Goal: Task Accomplishment & Management: Complete application form

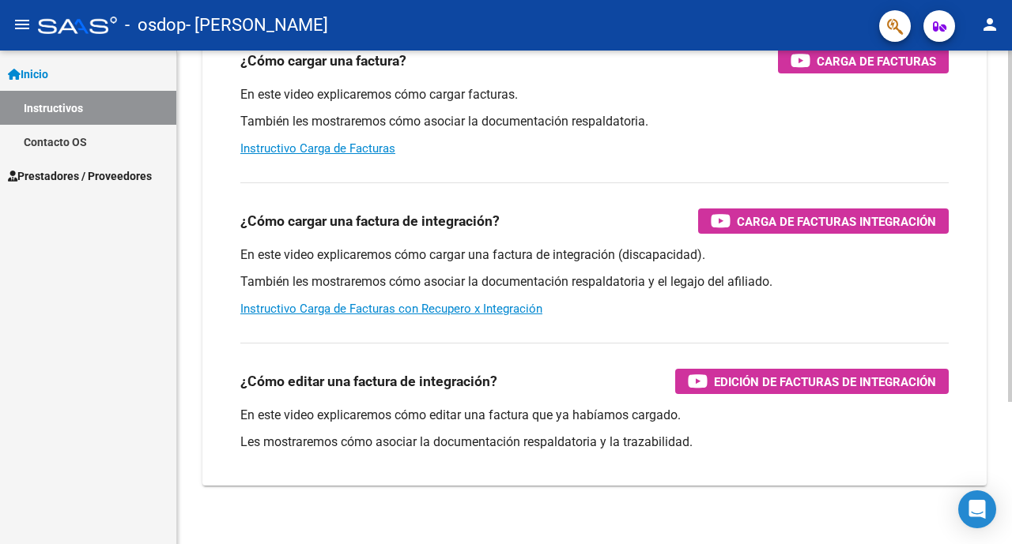
scroll to position [199, 0]
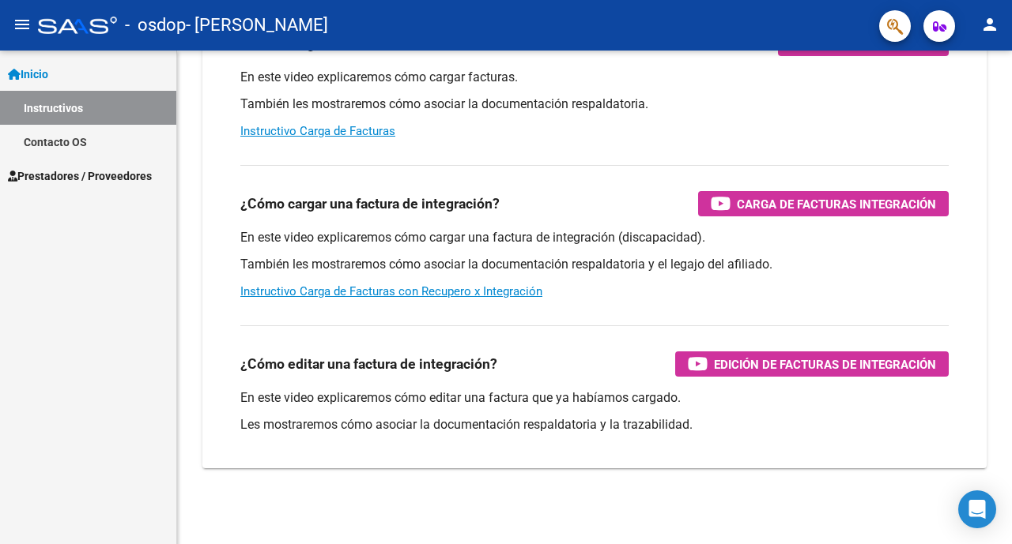
click at [115, 175] on span "Prestadores / Proveedores" at bounding box center [80, 176] width 144 height 17
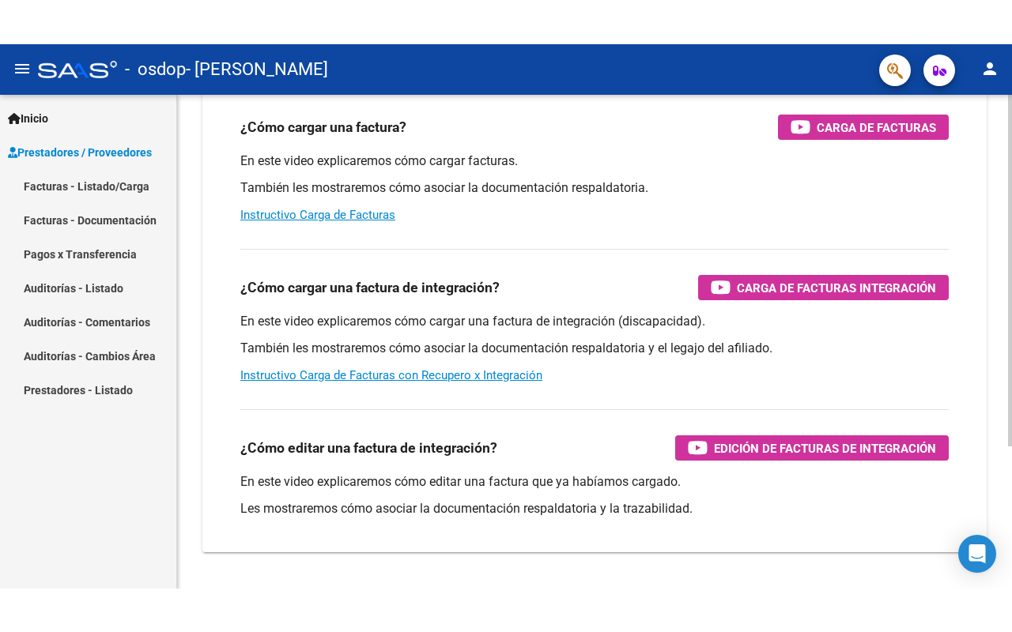
scroll to position [120, 0]
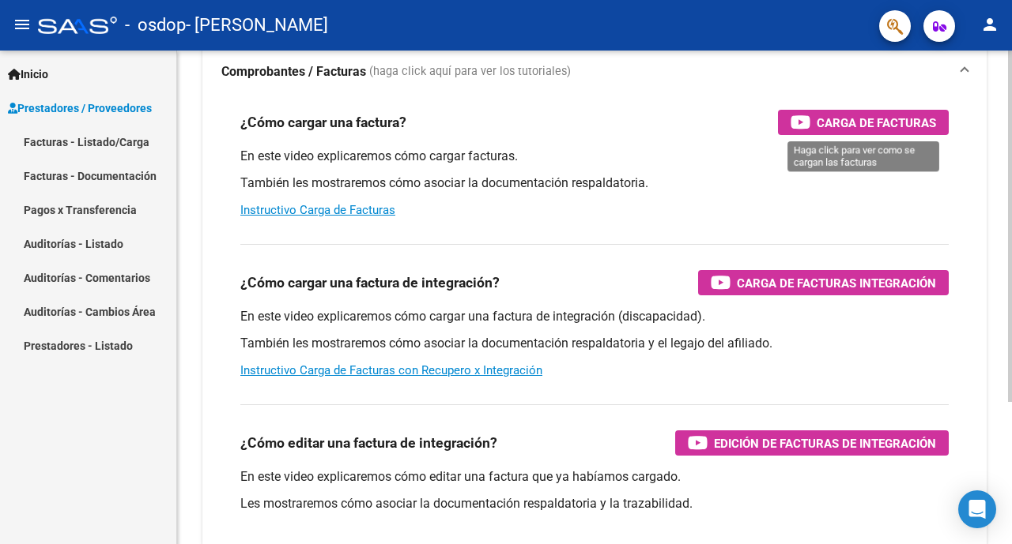
click at [816, 126] on span "Carga de Facturas" at bounding box center [875, 123] width 119 height 20
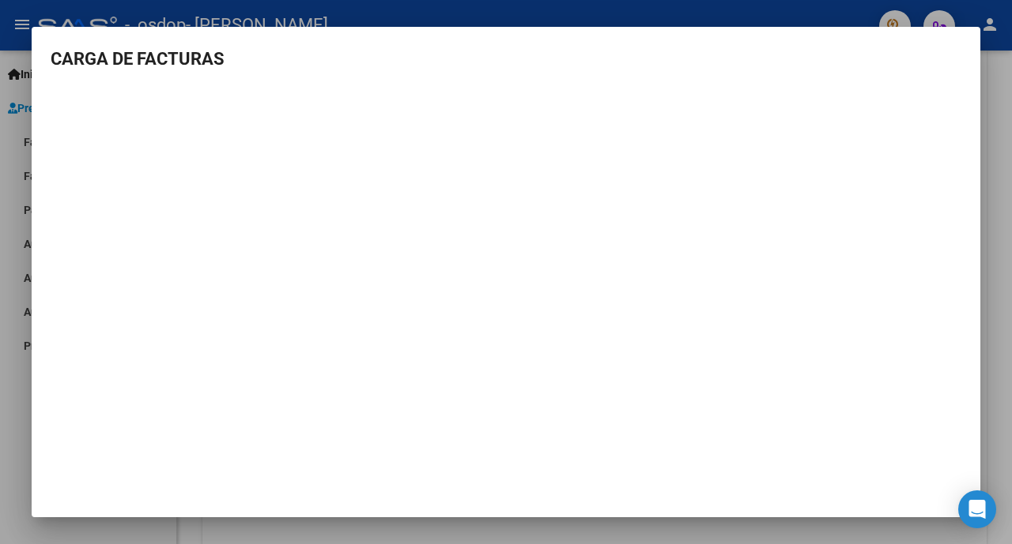
drag, startPoint x: 1011, startPoint y: 100, endPoint x: 960, endPoint y: 107, distance: 51.0
click at [1006, 104] on div at bounding box center [506, 272] width 1012 height 544
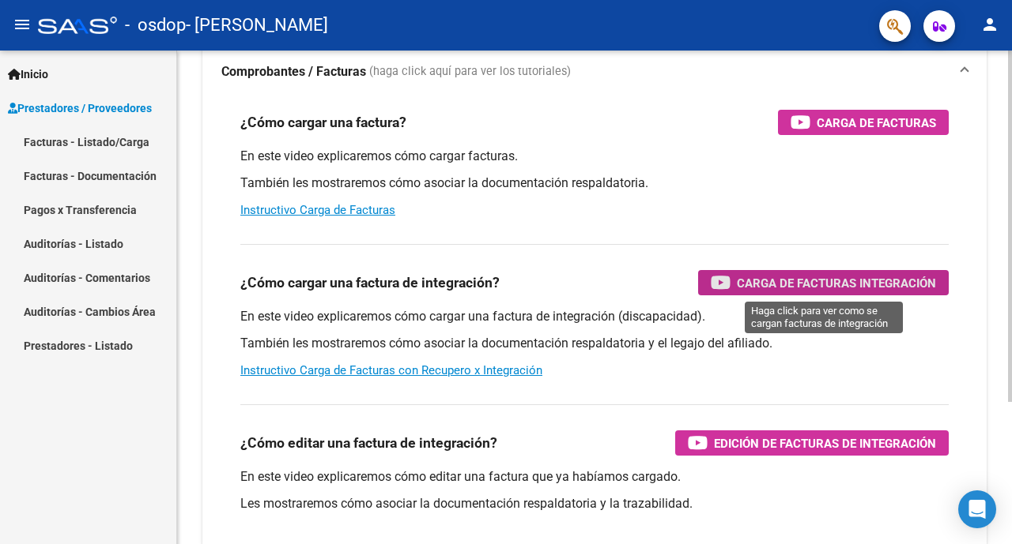
click at [858, 276] on span "Carga de Facturas Integración" at bounding box center [836, 283] width 199 height 20
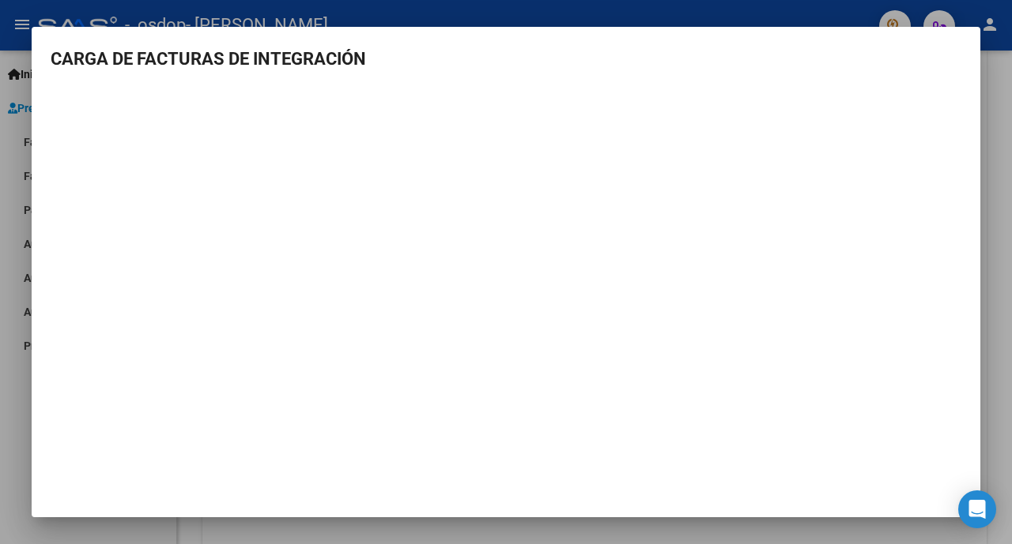
drag, startPoint x: 656, startPoint y: 58, endPoint x: 646, endPoint y: 60, distance: 9.6
click at [649, 58] on h3 "CARGA DE FACTURAS DE INTEGRACIÓN" at bounding box center [506, 59] width 910 height 26
drag, startPoint x: 1004, startPoint y: 148, endPoint x: 959, endPoint y: 185, distance: 57.8
click at [1002, 148] on div at bounding box center [506, 272] width 1012 height 544
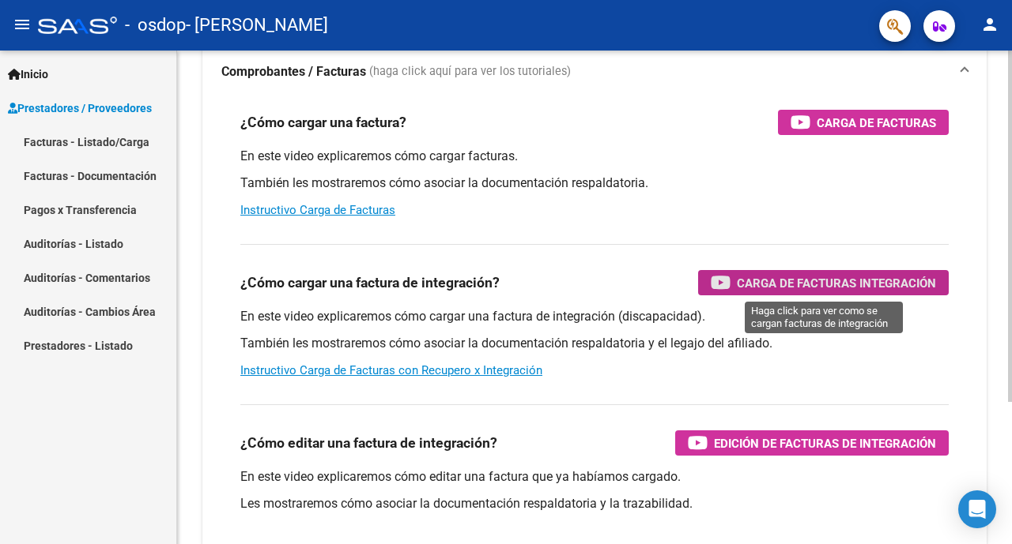
click at [725, 282] on icon "button" at bounding box center [720, 282] width 20 height 18
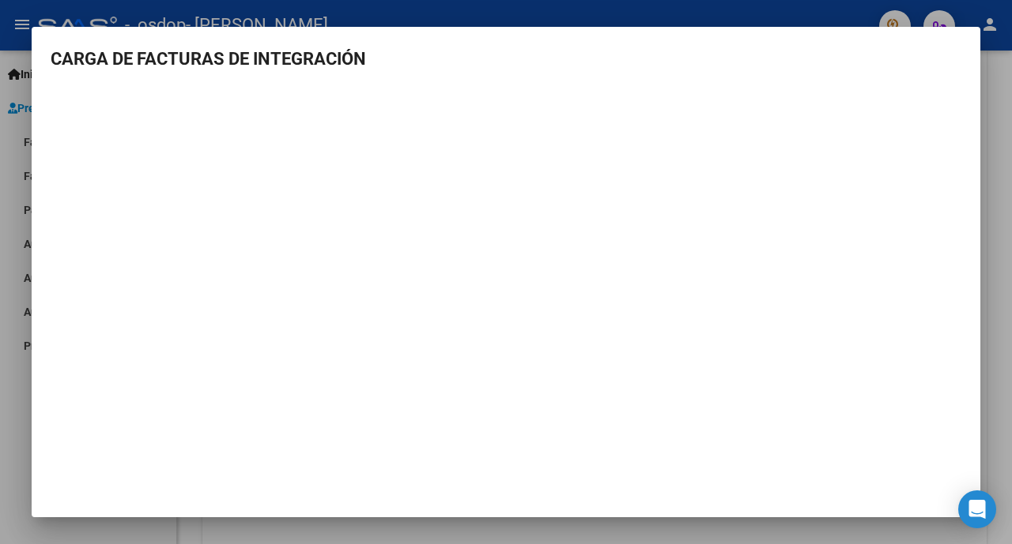
click at [993, 92] on div at bounding box center [506, 272] width 1012 height 544
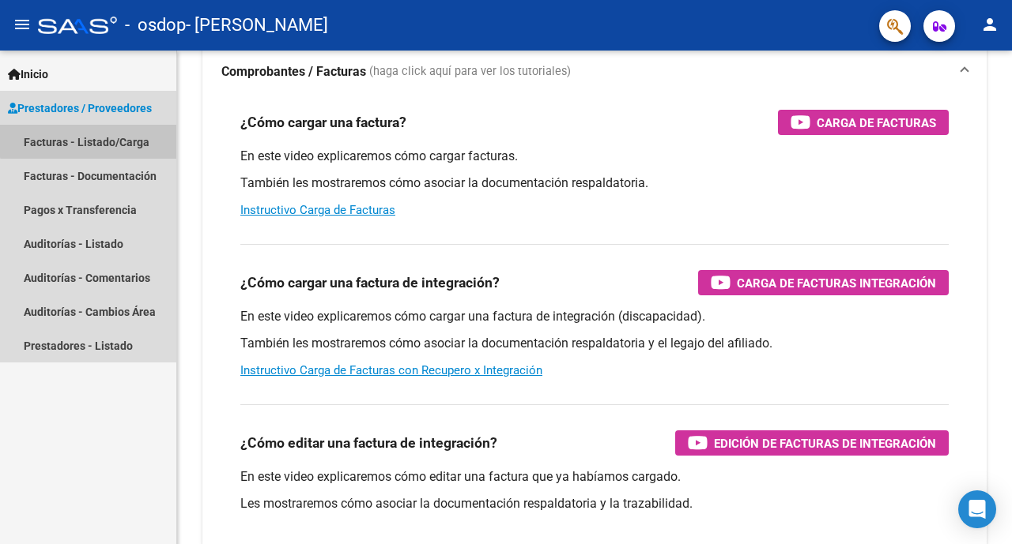
click at [94, 137] on link "Facturas - Listado/Carga" at bounding box center [88, 142] width 176 height 34
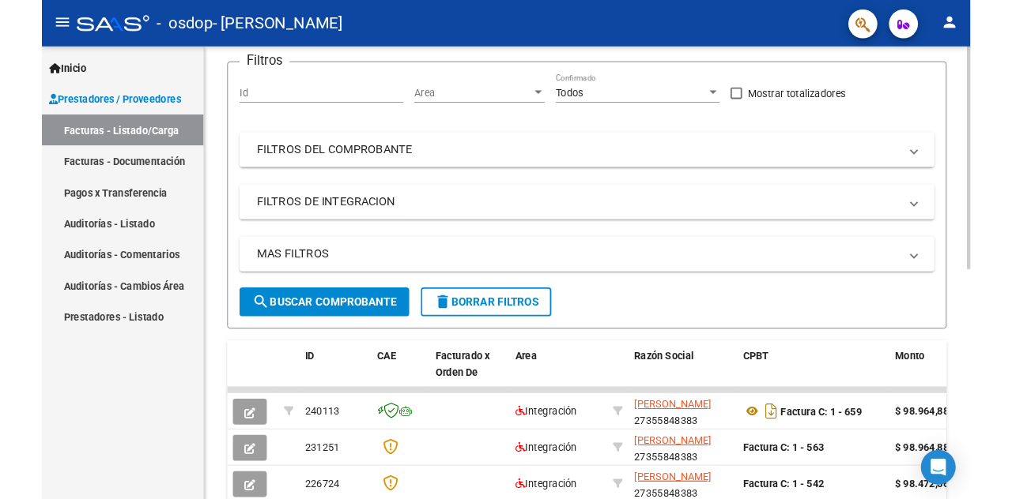
scroll to position [41, 0]
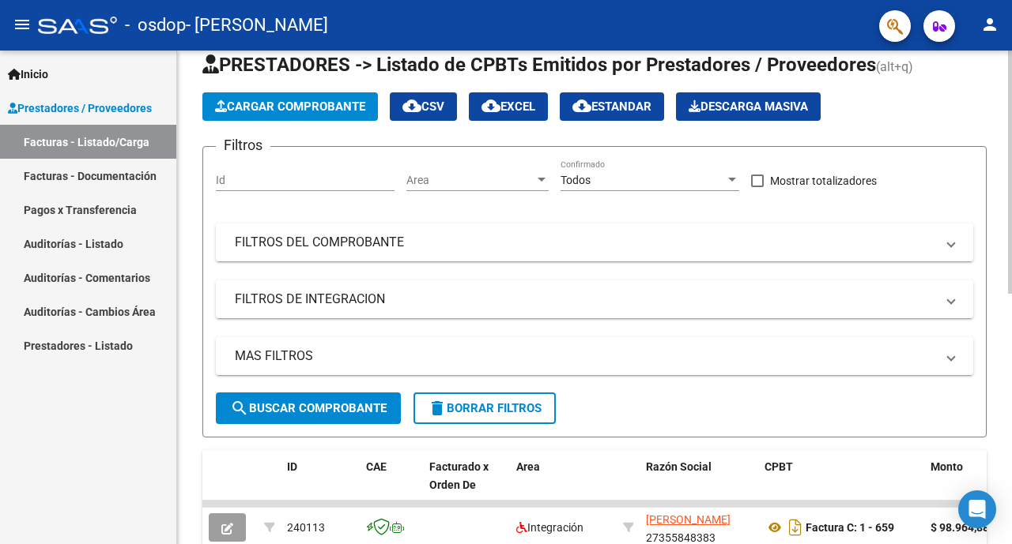
click at [315, 107] on span "Cargar Comprobante" at bounding box center [290, 107] width 150 height 14
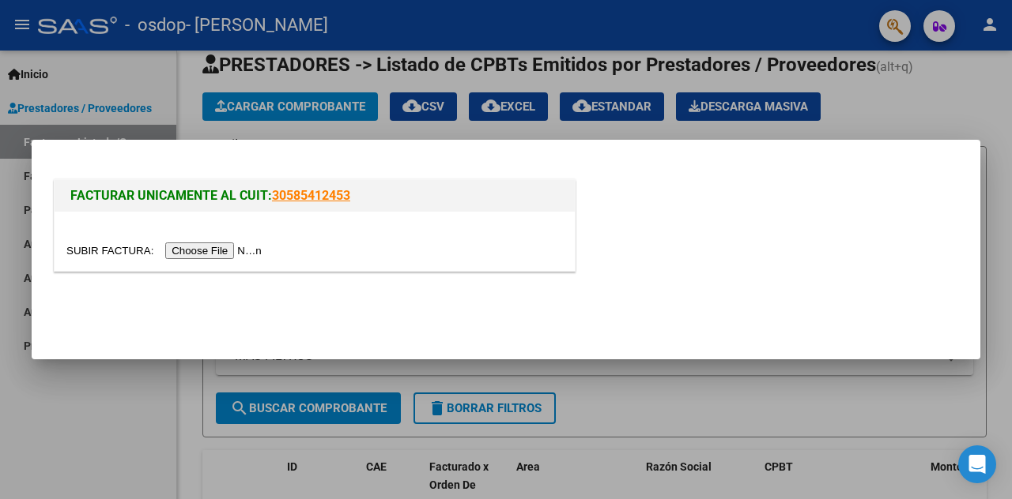
click at [238, 257] on input "file" at bounding box center [166, 251] width 200 height 17
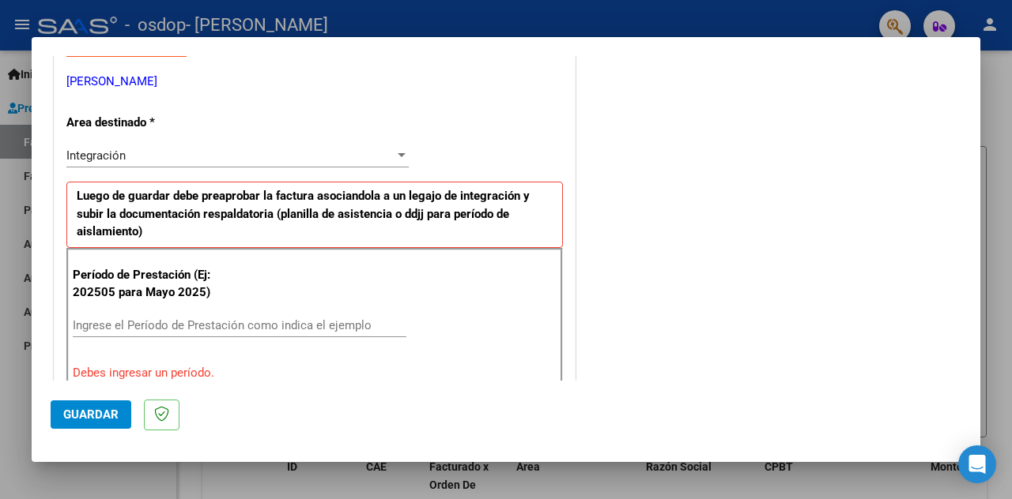
scroll to position [376, 0]
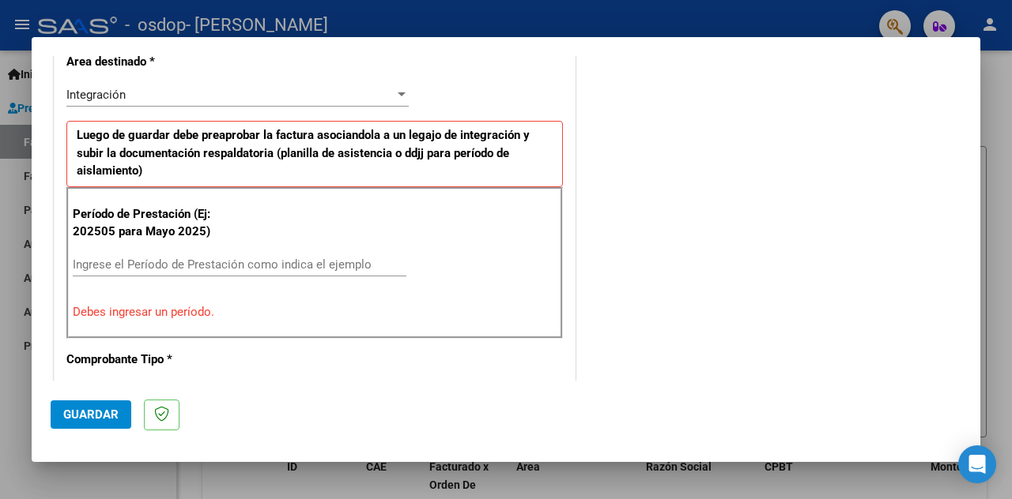
click at [174, 101] on div "Integración" at bounding box center [230, 95] width 328 height 14
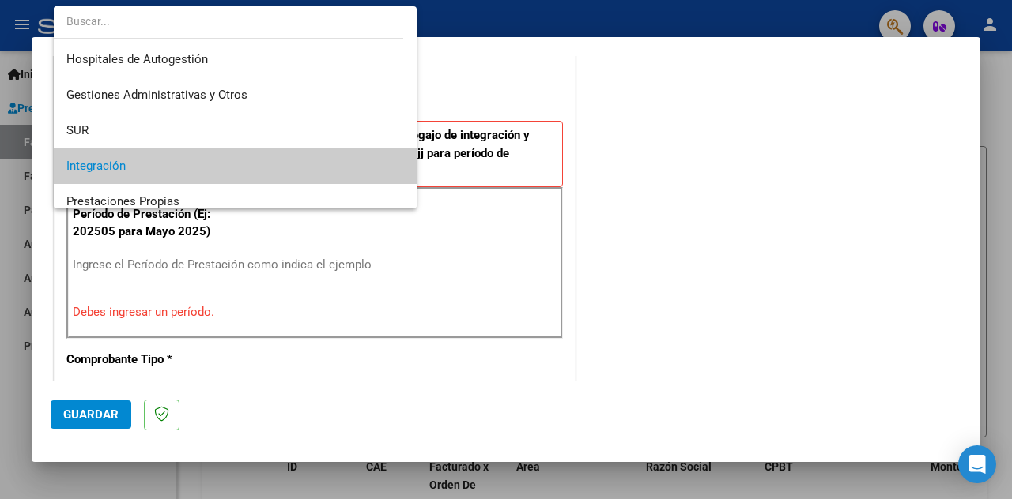
scroll to position [71, 0]
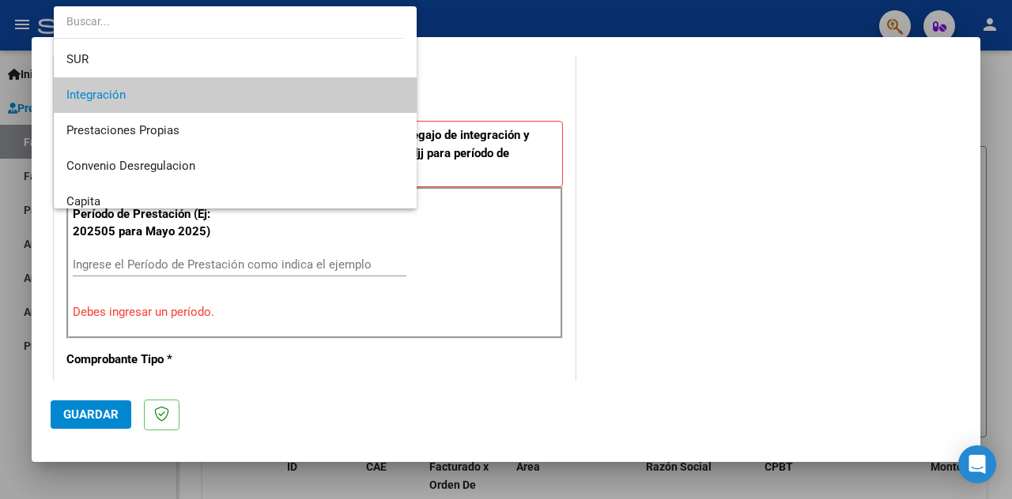
click at [174, 101] on span "Integración" at bounding box center [234, 95] width 337 height 36
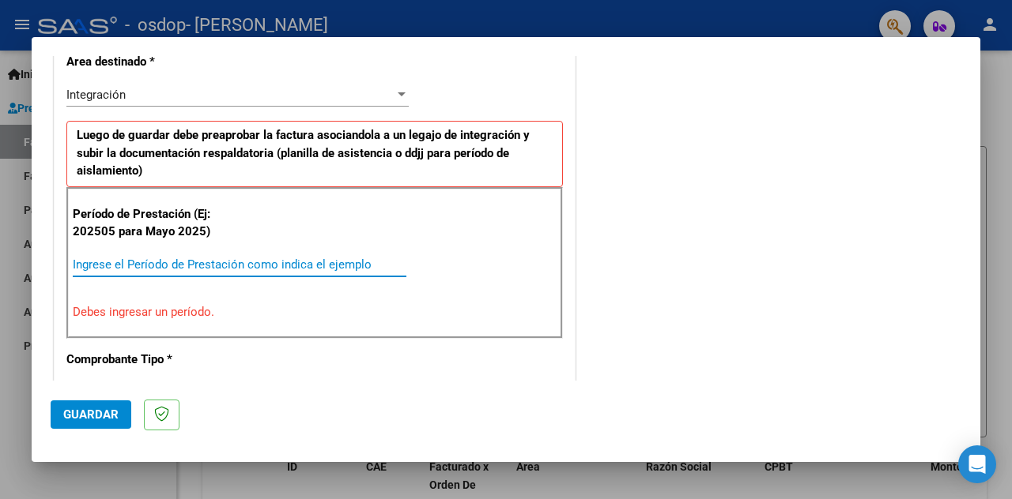
click at [170, 271] on input "Ingrese el Período de Prestación como indica el ejemplo" at bounding box center [239, 265] width 333 height 14
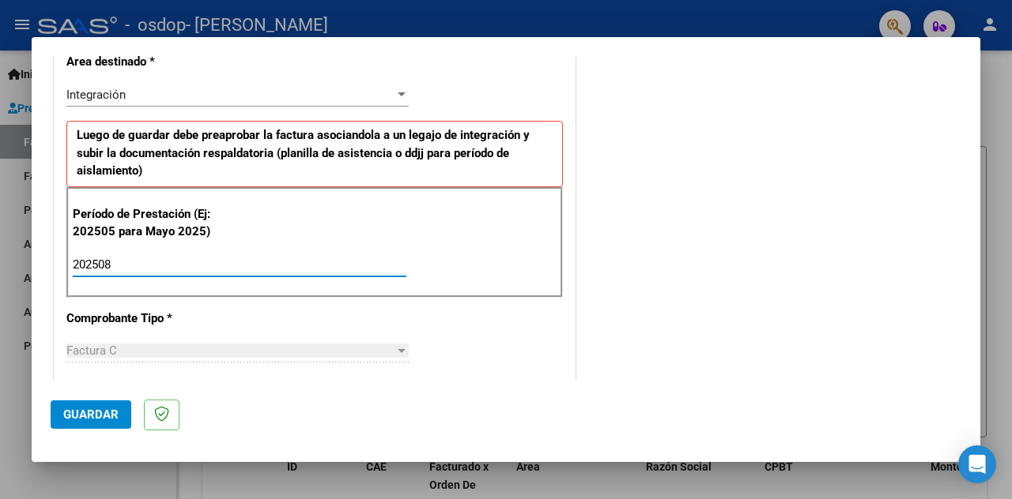
scroll to position [376, 0]
type input "202508"
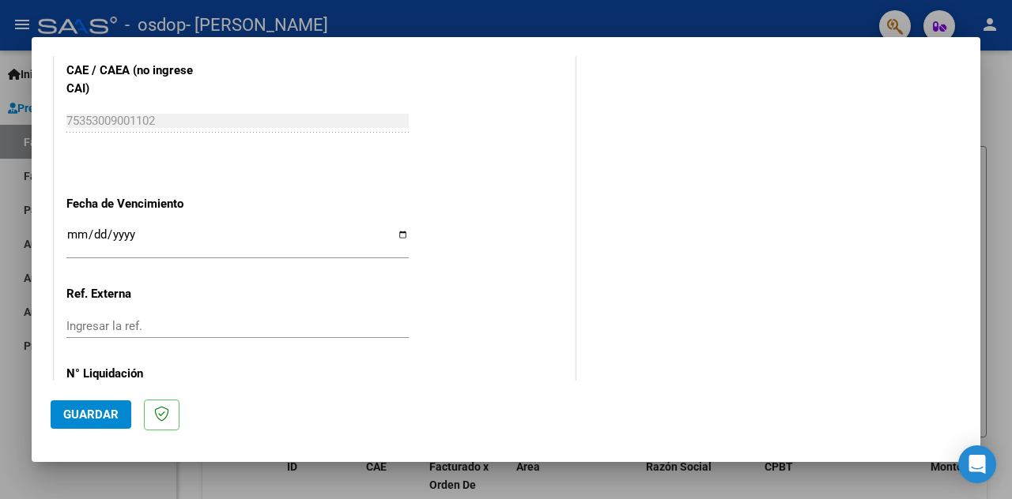
scroll to position [1082, 0]
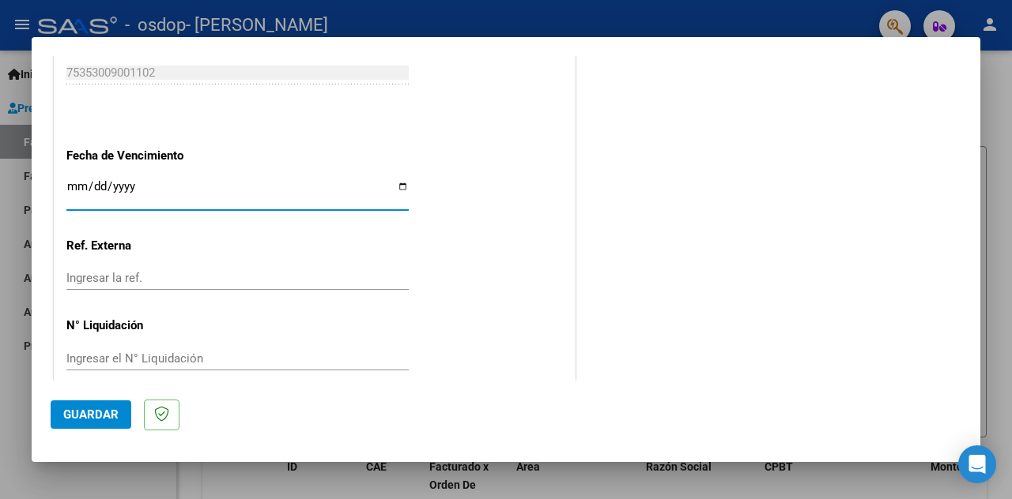
click at [394, 180] on input "Ingresar la fecha" at bounding box center [237, 192] width 342 height 25
type input "[DATE]"
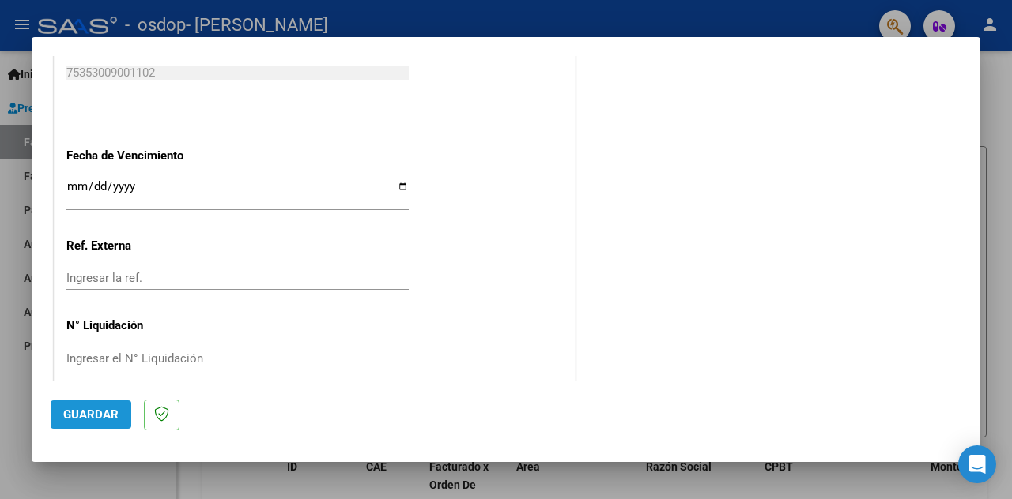
click at [71, 413] on span "Guardar" at bounding box center [90, 415] width 55 height 14
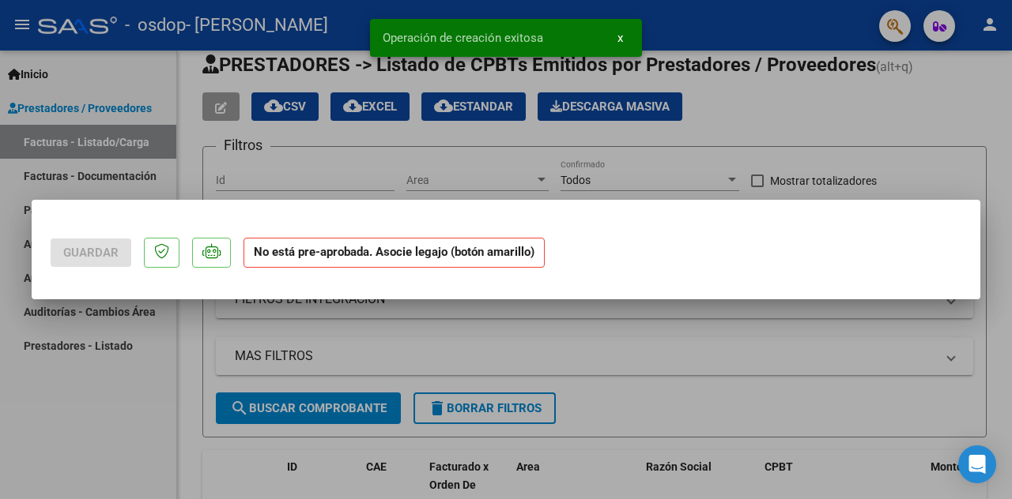
scroll to position [0, 0]
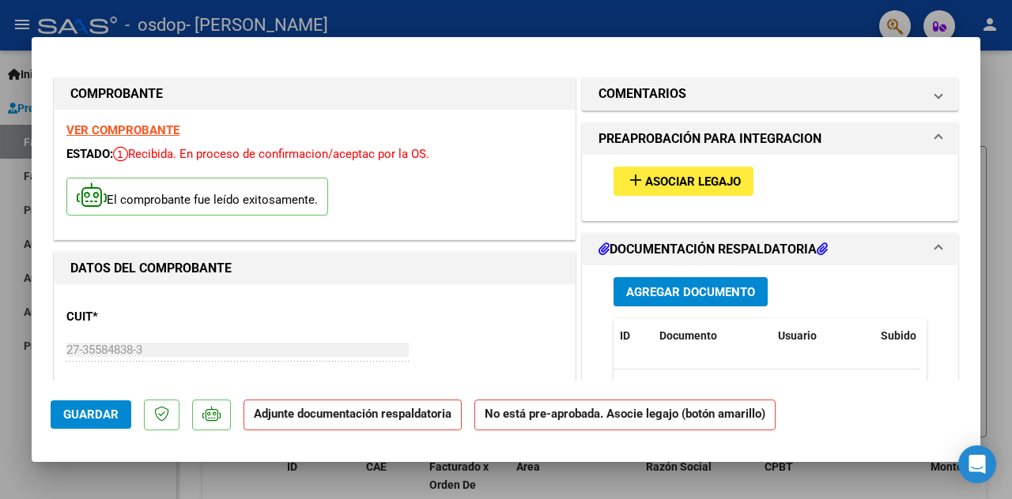
click at [672, 184] on span "Asociar Legajo" at bounding box center [693, 182] width 96 height 14
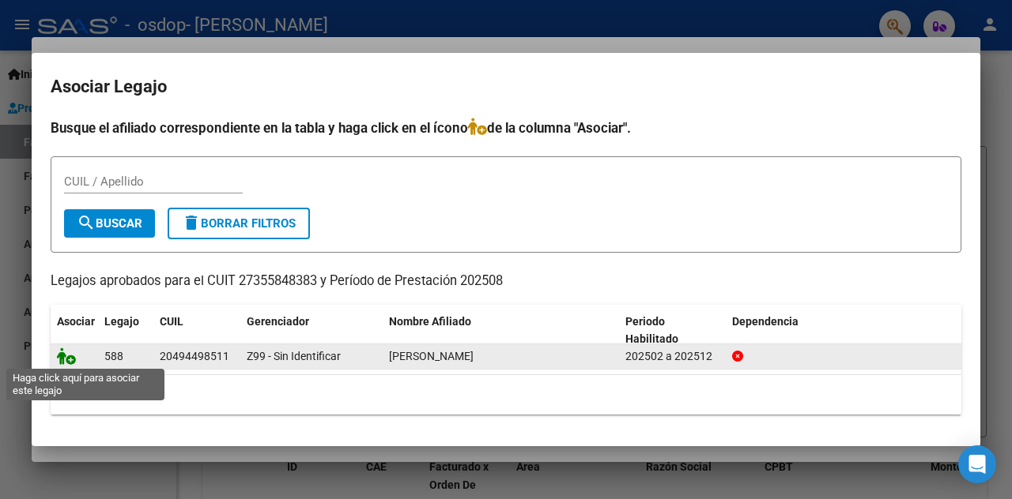
click at [62, 356] on icon at bounding box center [66, 356] width 19 height 17
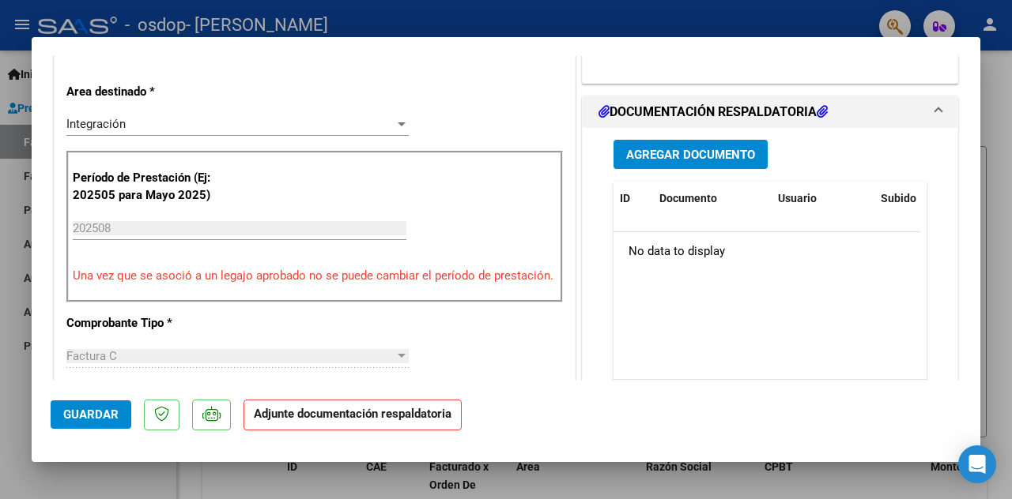
scroll to position [390, 0]
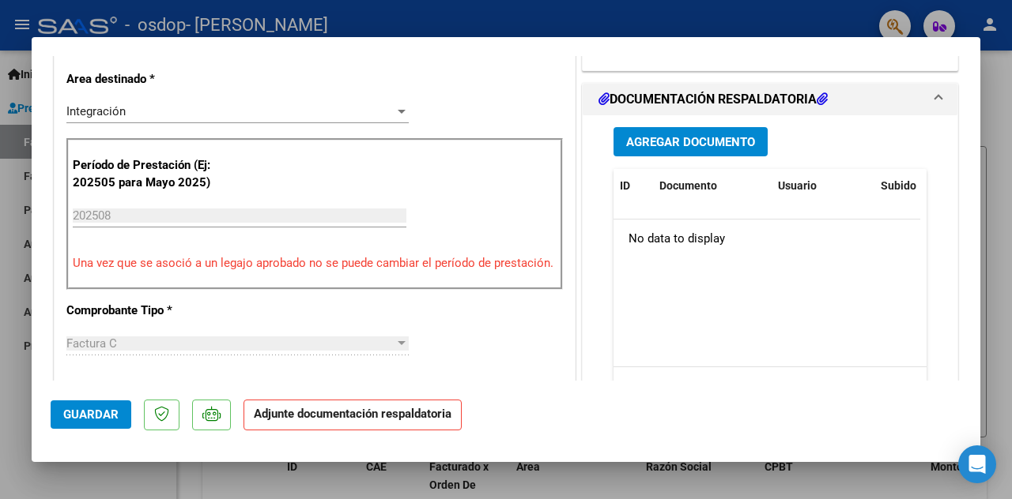
click at [661, 149] on button "Agregar Documento" at bounding box center [690, 141] width 154 height 29
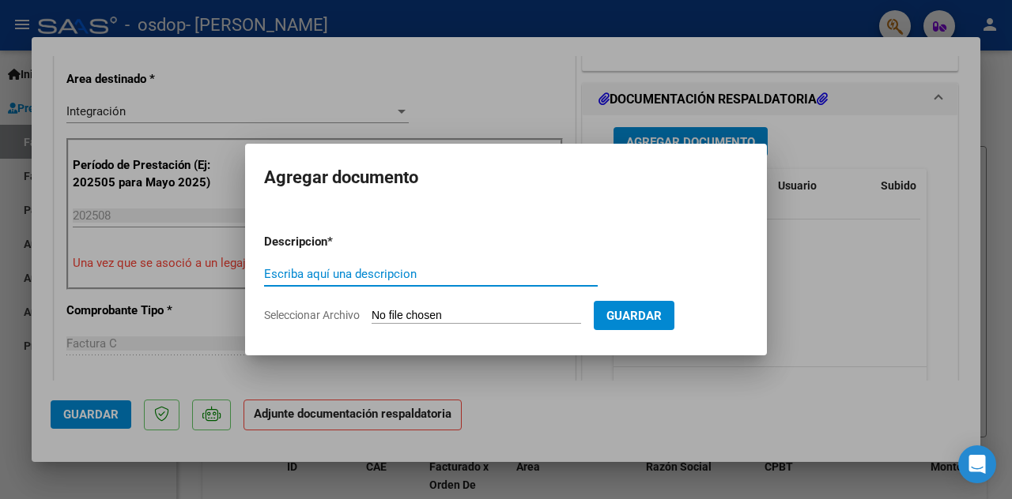
click at [310, 273] on input "Escriba aquí una descripcion" at bounding box center [430, 274] width 333 height 14
type input "asistencia"
type input "C:\fakepath\Reneautorizacion(1).pdf"
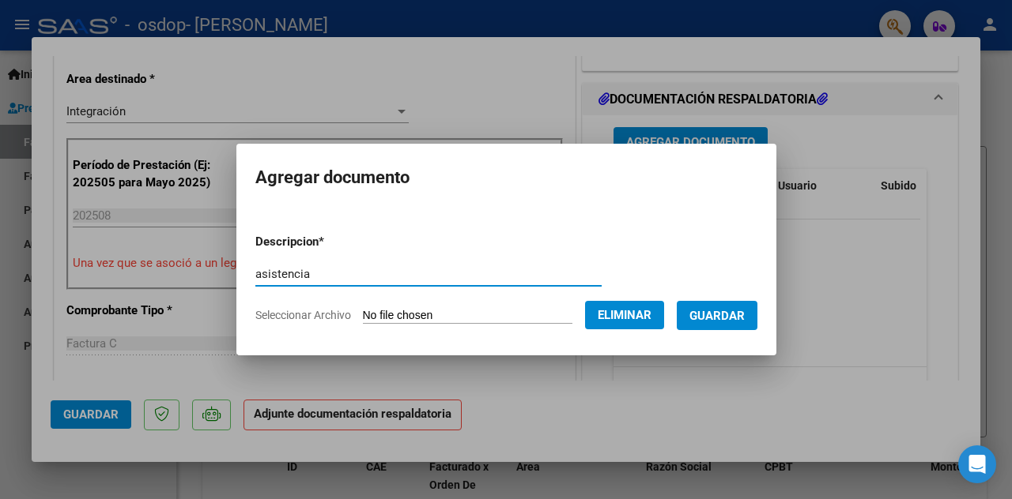
type input "asistencia"
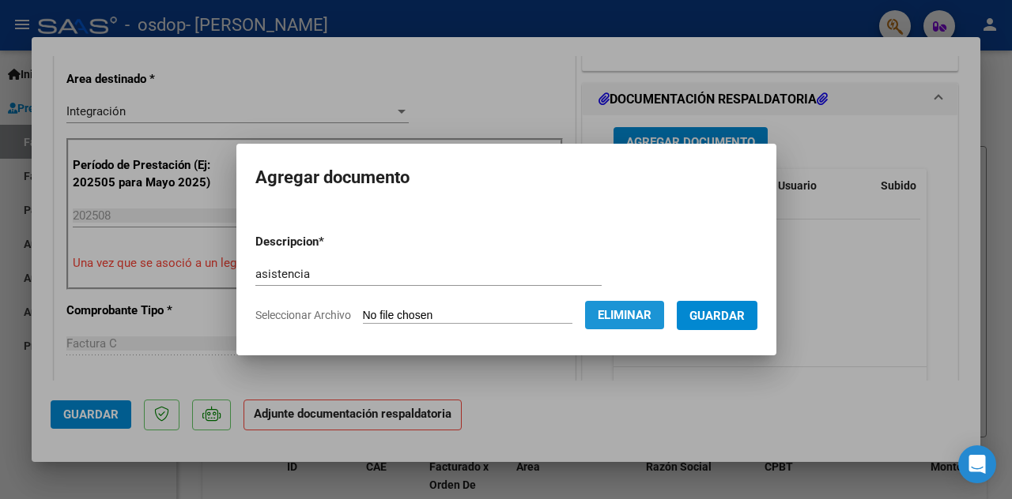
click at [609, 311] on span "Eliminar" at bounding box center [624, 315] width 54 height 14
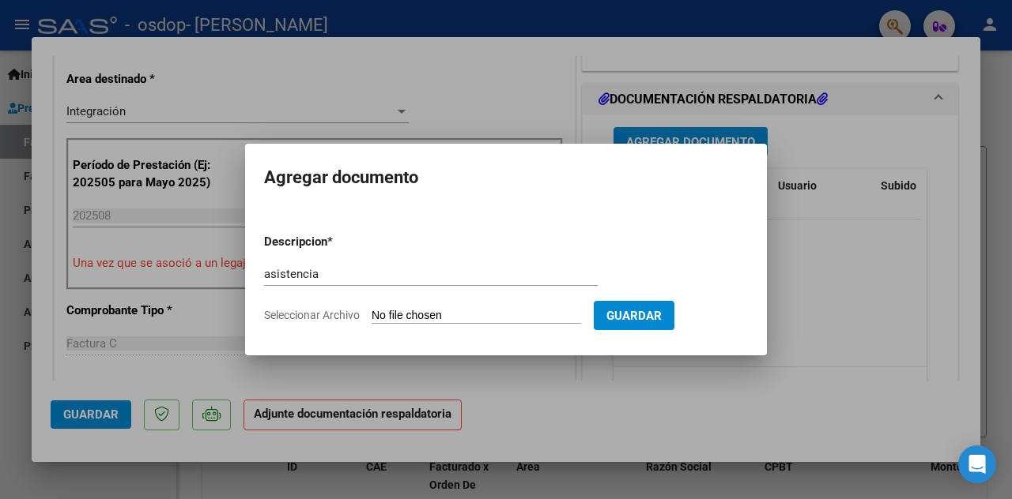
type input "C:\fakepath\ReneAgosto.pdf"
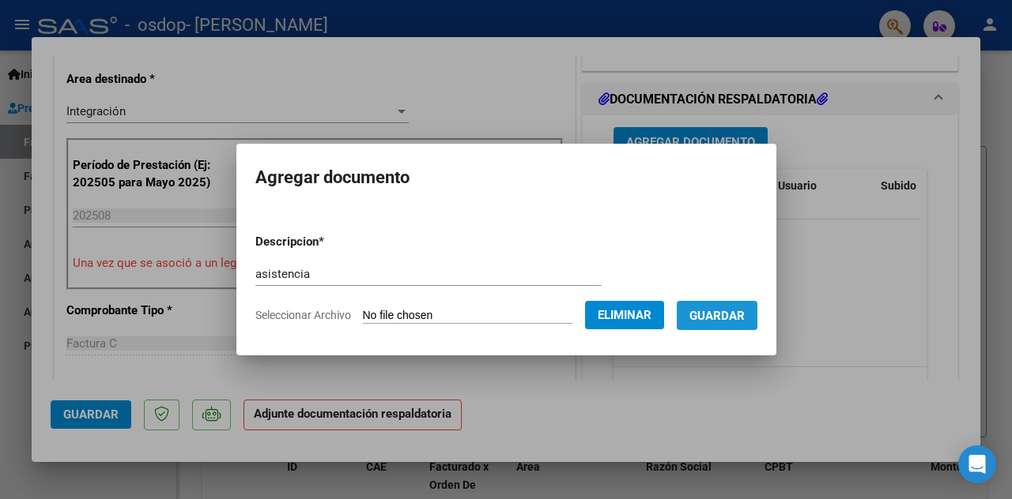
click at [713, 308] on span "Guardar" at bounding box center [716, 315] width 55 height 14
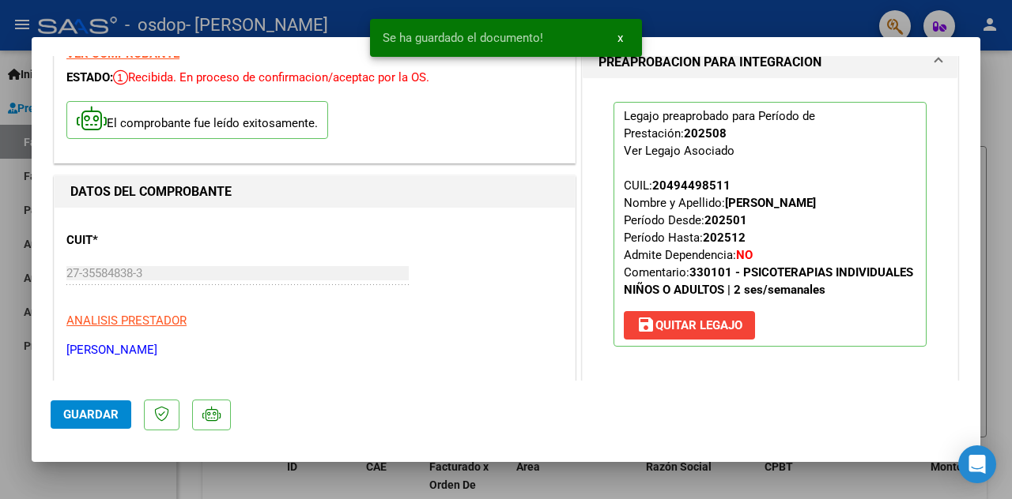
scroll to position [0, 0]
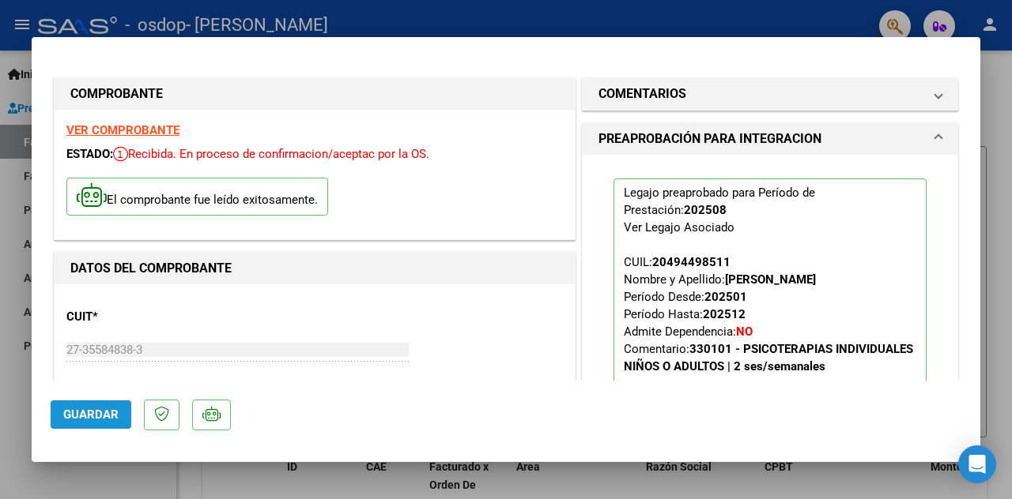
click at [80, 414] on span "Guardar" at bounding box center [90, 415] width 55 height 14
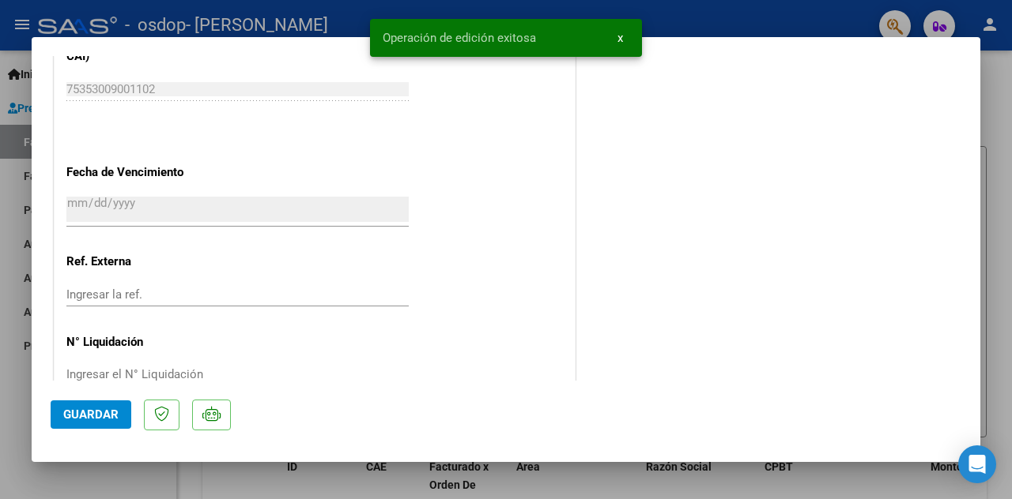
scroll to position [1106, 0]
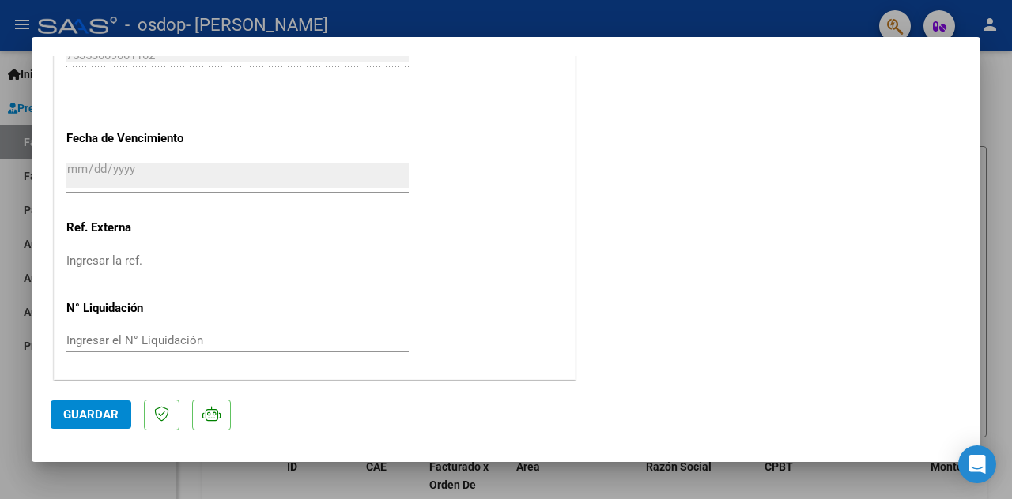
click at [95, 406] on button "Guardar" at bounding box center [91, 415] width 81 height 28
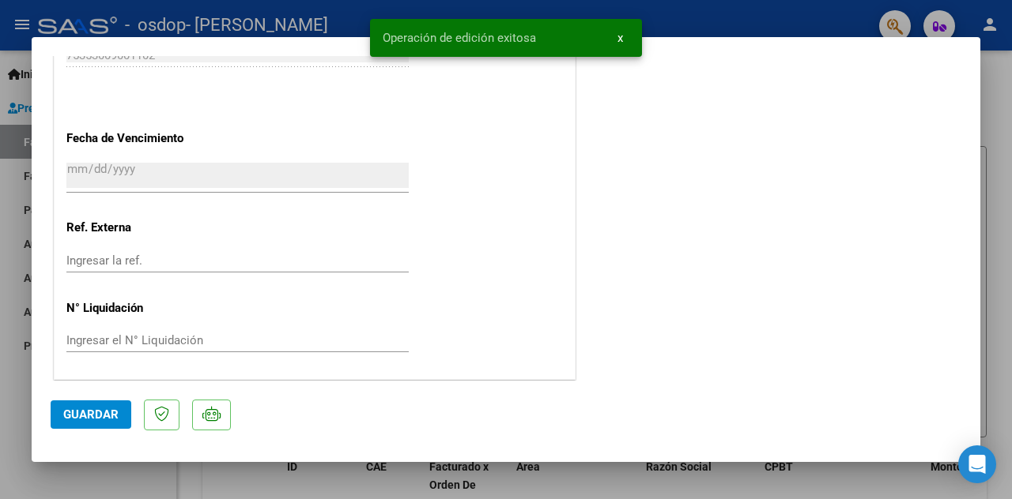
click at [654, 497] on div at bounding box center [506, 249] width 1012 height 499
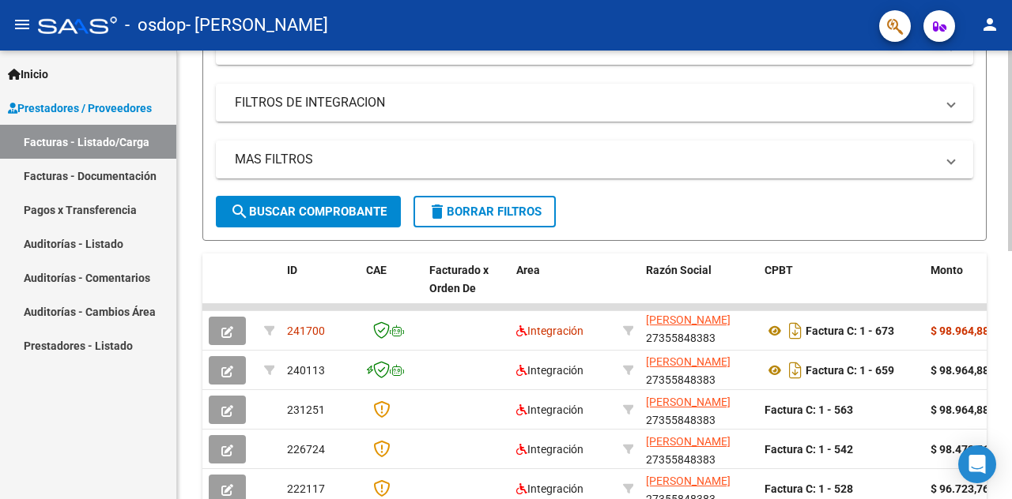
scroll to position [554, 0]
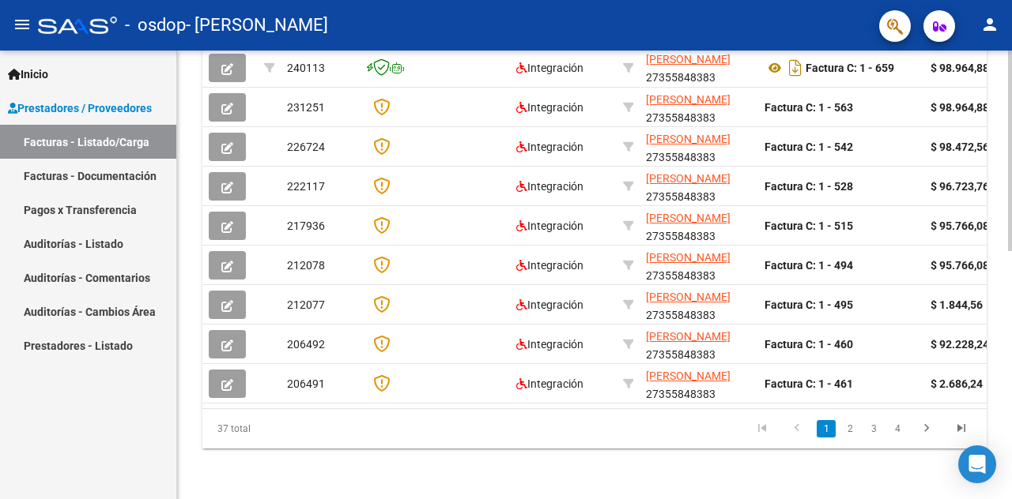
click at [1010, 251] on div at bounding box center [1010, 151] width 4 height 201
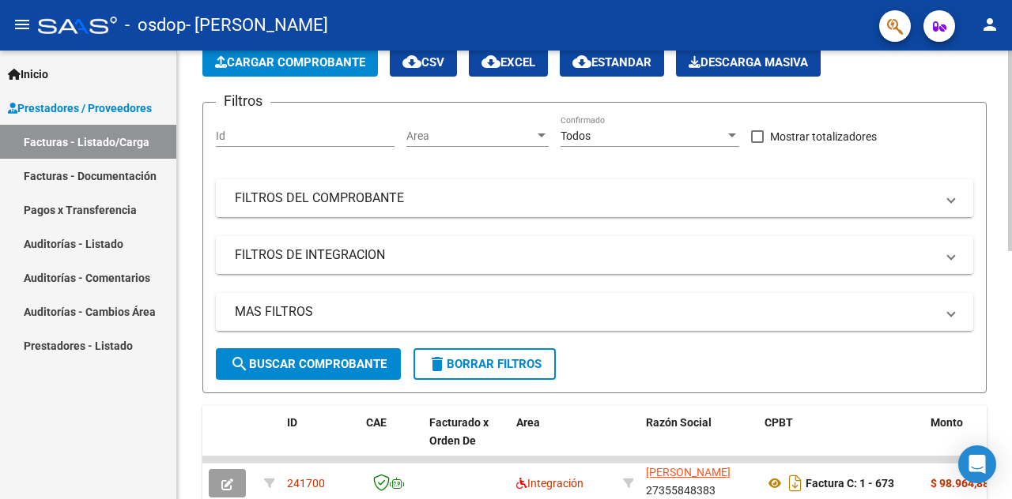
click at [964, 0] on html "menu - osdop - [PERSON_NAME] person Inicio Instructivos Contacto OS Prestadores…" at bounding box center [506, 249] width 1012 height 499
